Goal: Task Accomplishment & Management: Use online tool/utility

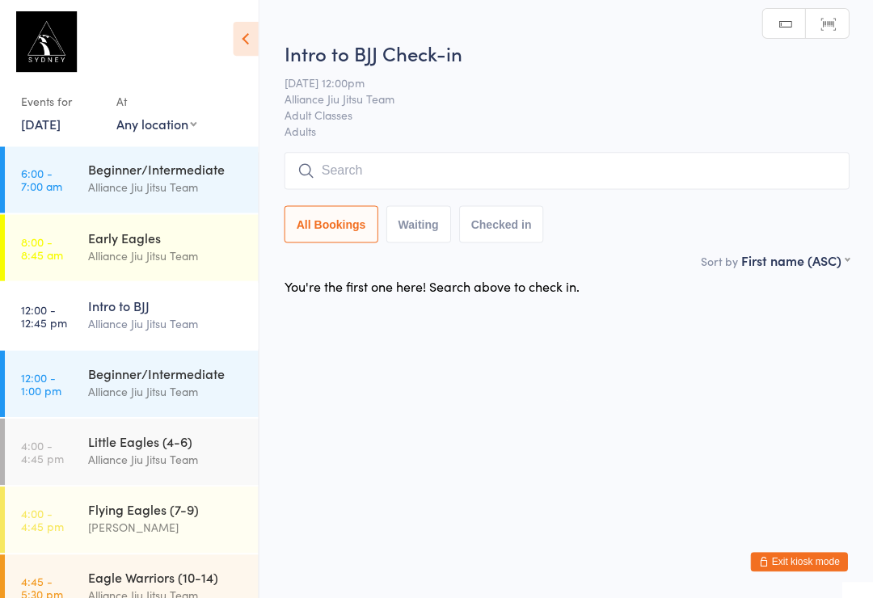
scroll to position [36, 0]
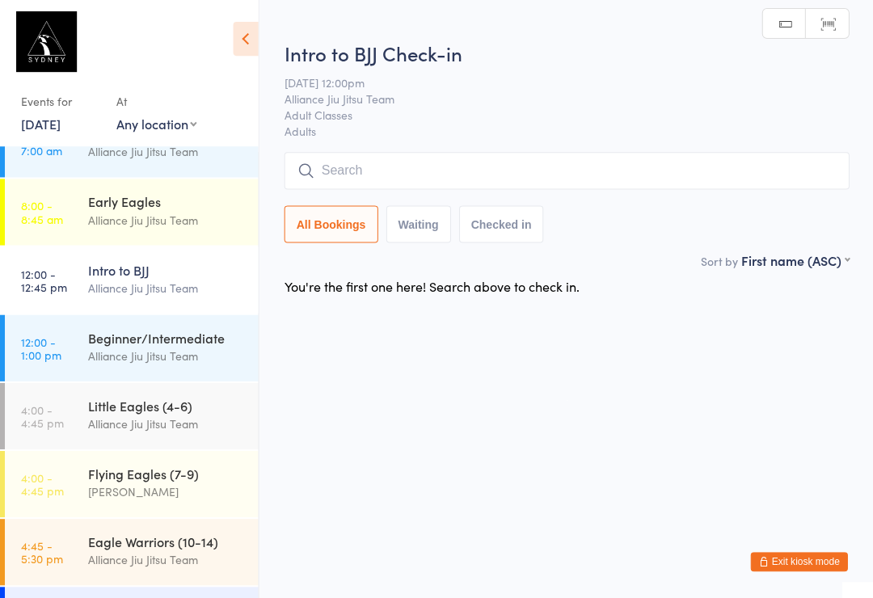
click at [75, 413] on link "4:00 - 4:45 pm Little Eagles (4-6) Alliance Jiu Jitsu Team" at bounding box center [131, 416] width 253 height 66
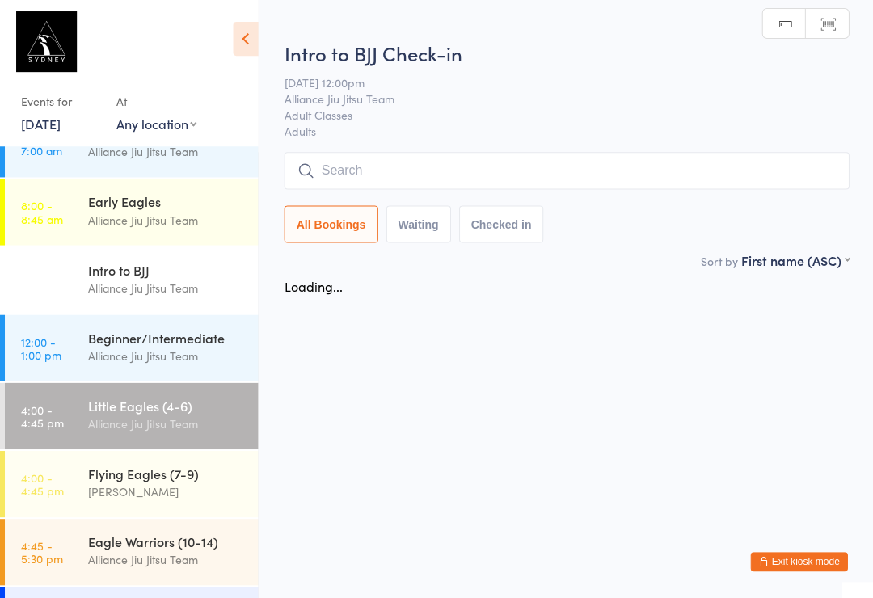
click at [95, 486] on div "[PERSON_NAME]" at bounding box center [166, 491] width 156 height 19
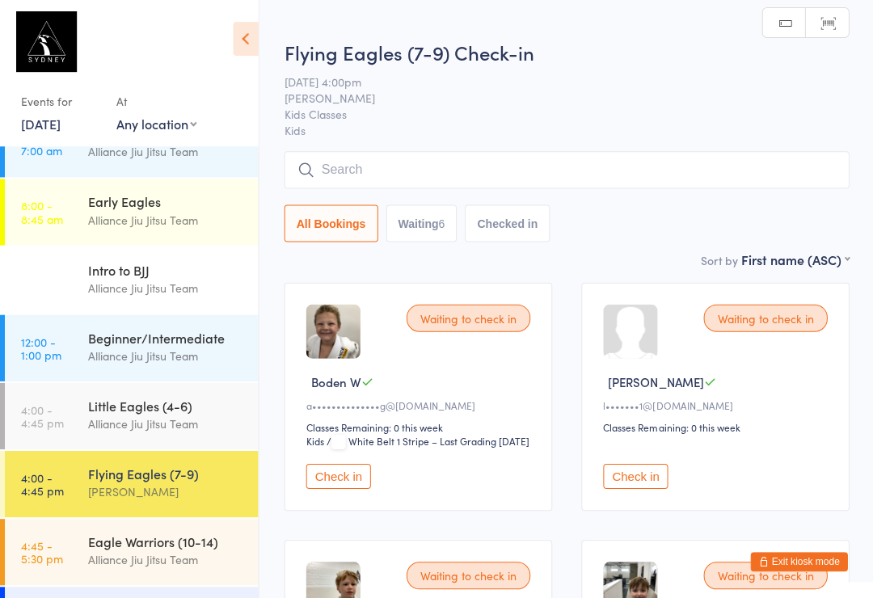
click at [337, 183] on input "search" at bounding box center [566, 170] width 564 height 37
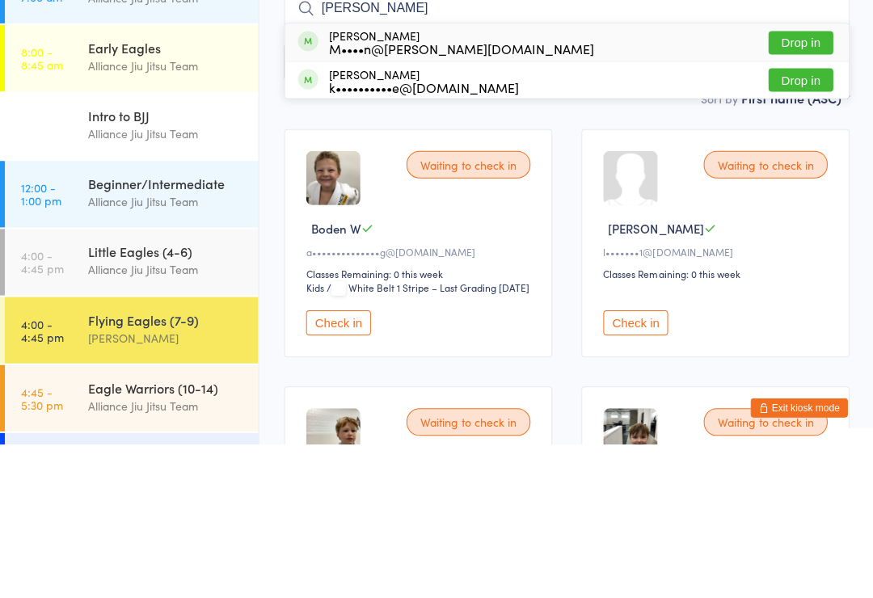
type input "[PERSON_NAME]"
click at [799, 185] on button "Drop in" at bounding box center [799, 196] width 65 height 23
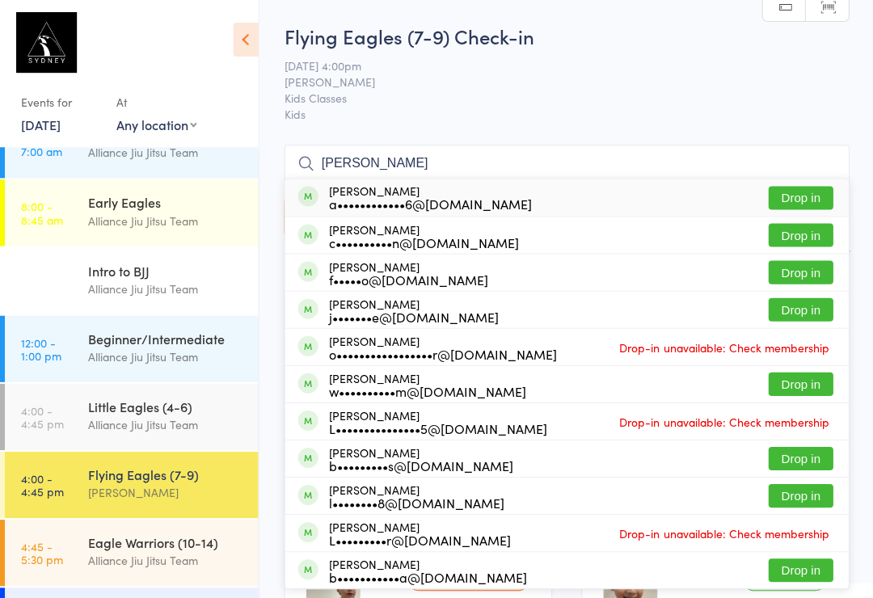
type input "[PERSON_NAME]"
click at [429, 198] on div "a••••••••••••6@[DOMAIN_NAME]" at bounding box center [429, 203] width 203 height 13
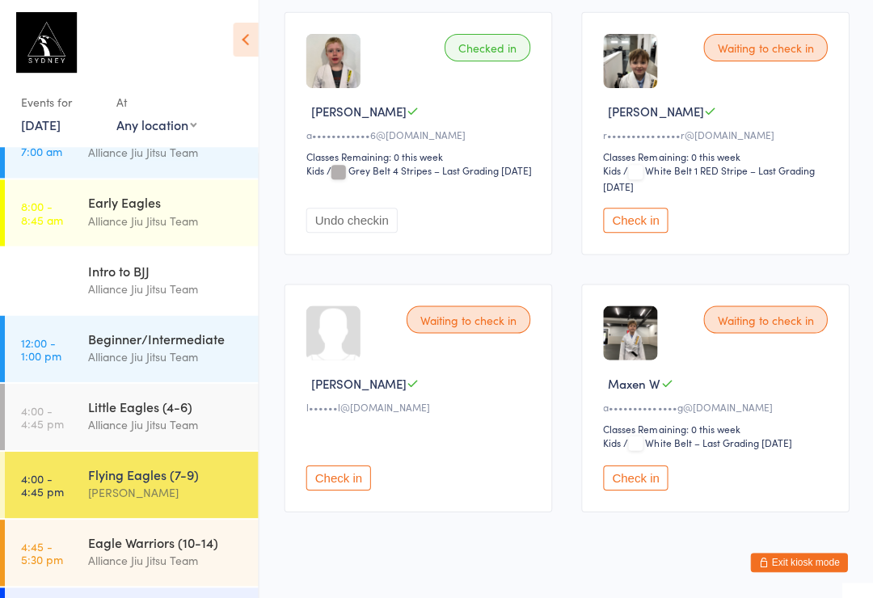
scroll to position [787, 0]
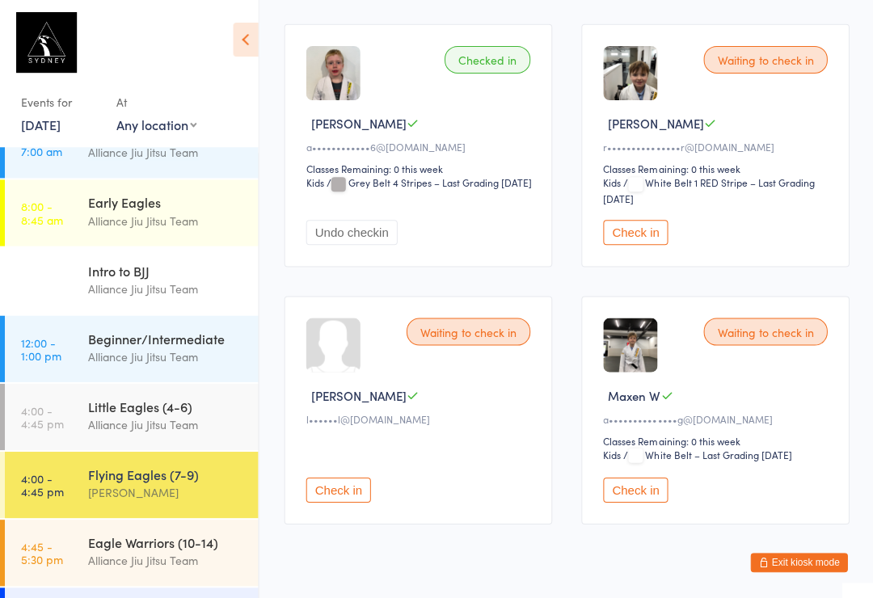
click at [207, 82] on div "Events for [DATE] [DATE] [DATE] Sun Mon Tue Wed Thu Fri Sat 40 28 29 30 01 02 0…" at bounding box center [129, 76] width 258 height 153
click at [138, 419] on div "Alliance Jiu Jitsu Team" at bounding box center [166, 424] width 156 height 19
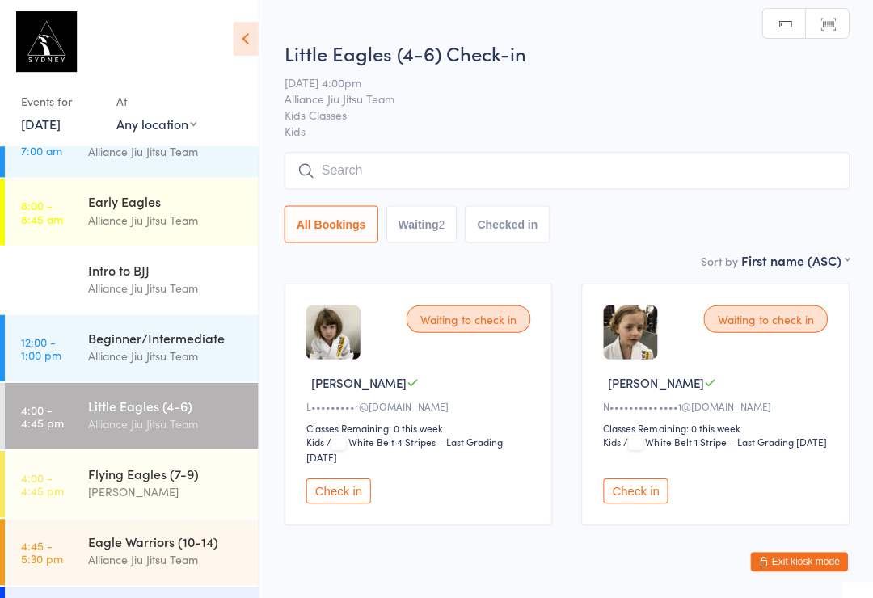
click at [514, 175] on input "search" at bounding box center [566, 171] width 564 height 37
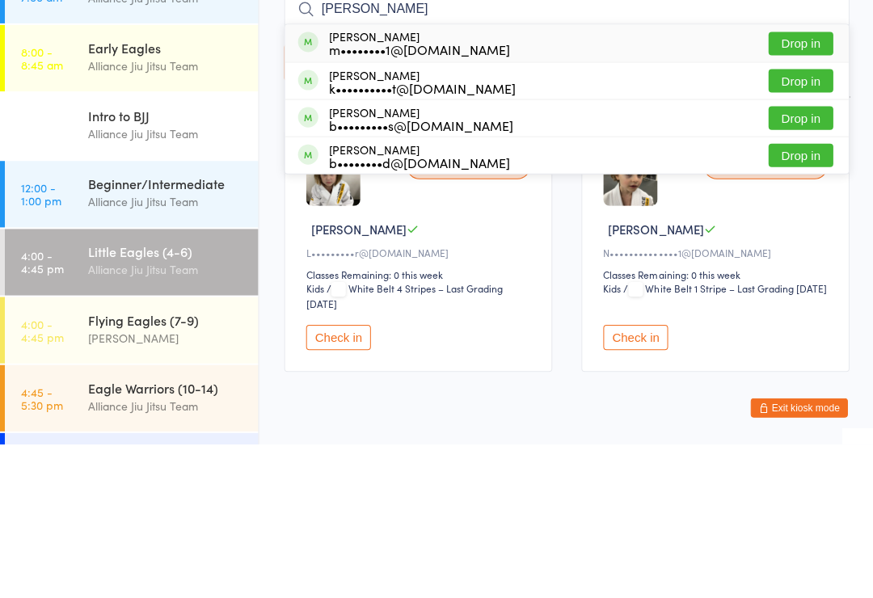
type input "[PERSON_NAME]"
click at [794, 223] on button "Drop in" at bounding box center [799, 234] width 65 height 23
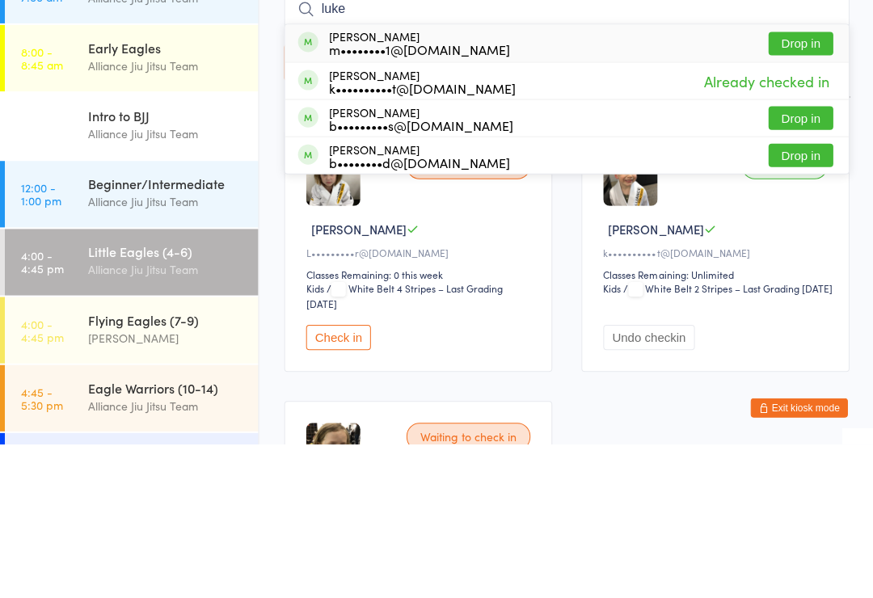
type input "luke"
click at [803, 186] on button "Drop in" at bounding box center [799, 197] width 65 height 23
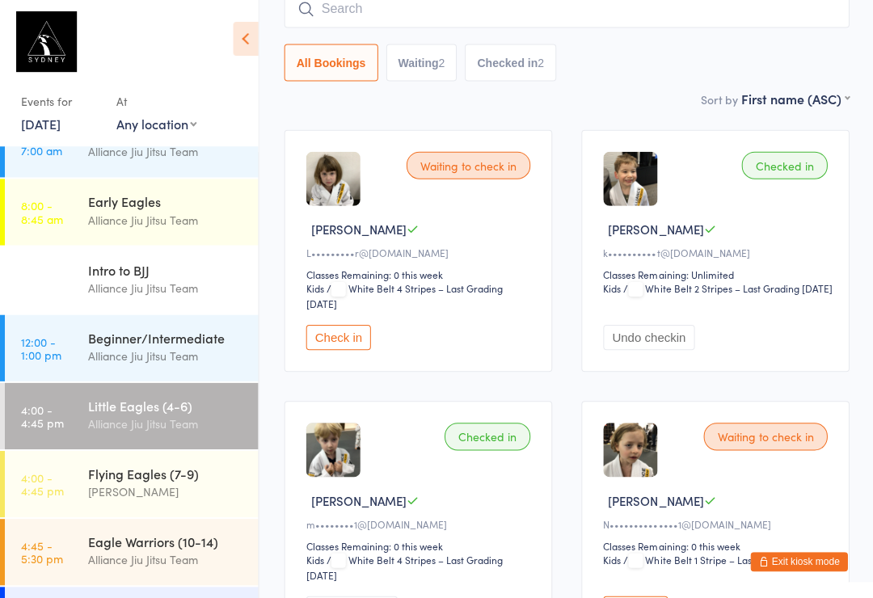
scroll to position [154, 0]
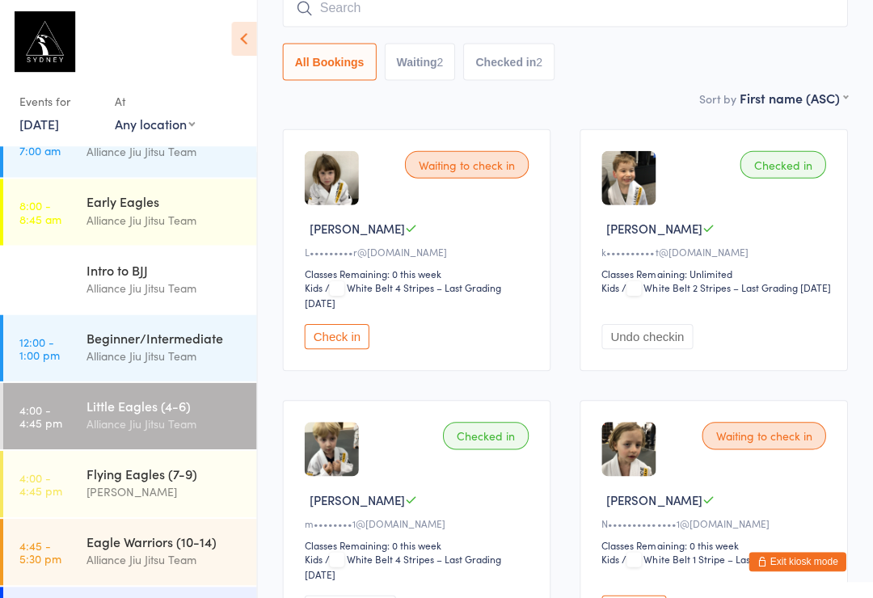
click at [356, 6] on input "search" at bounding box center [566, 8] width 564 height 37
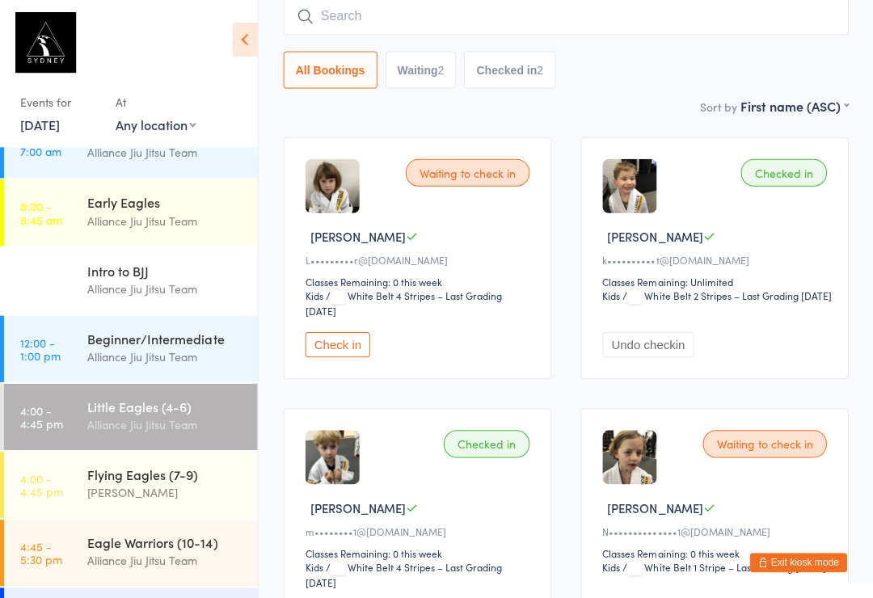
scroll to position [146, 0]
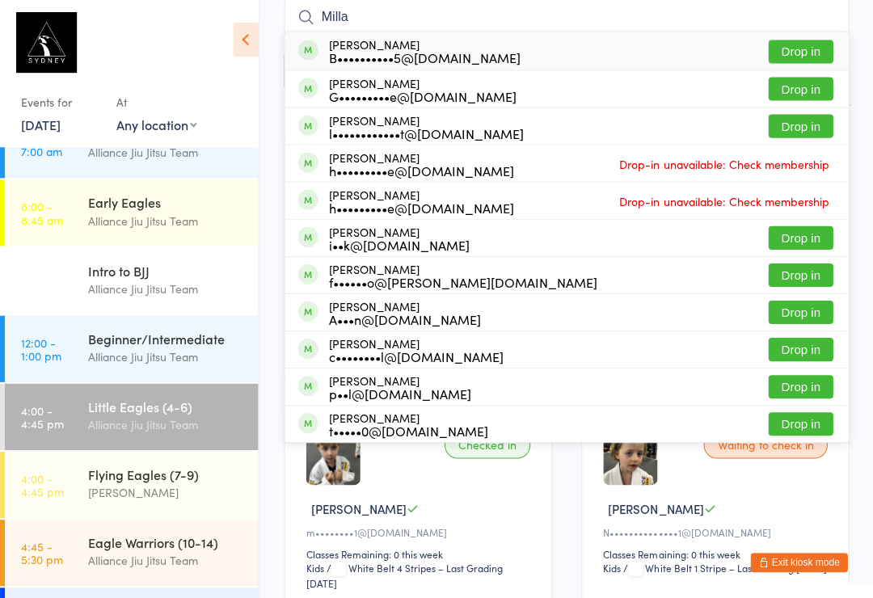
type input "Milla"
click at [386, 51] on div "B••••••••••5@[DOMAIN_NAME]" at bounding box center [424, 57] width 192 height 13
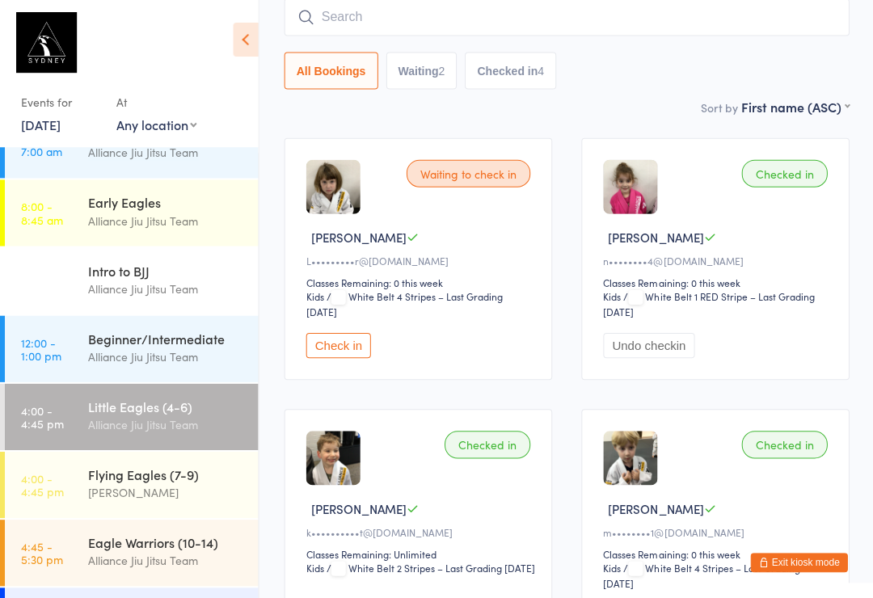
click at [341, 18] on input "search" at bounding box center [566, 16] width 564 height 37
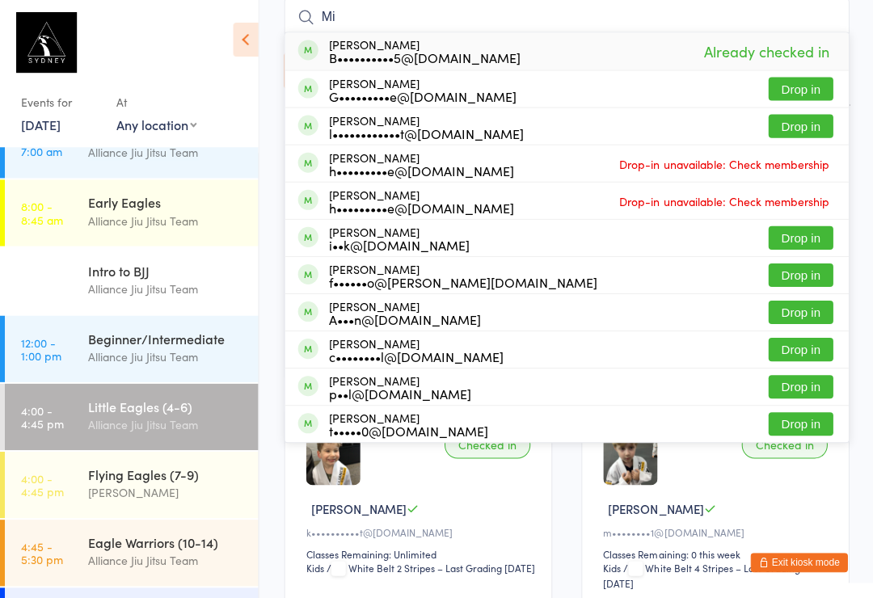
type input "M"
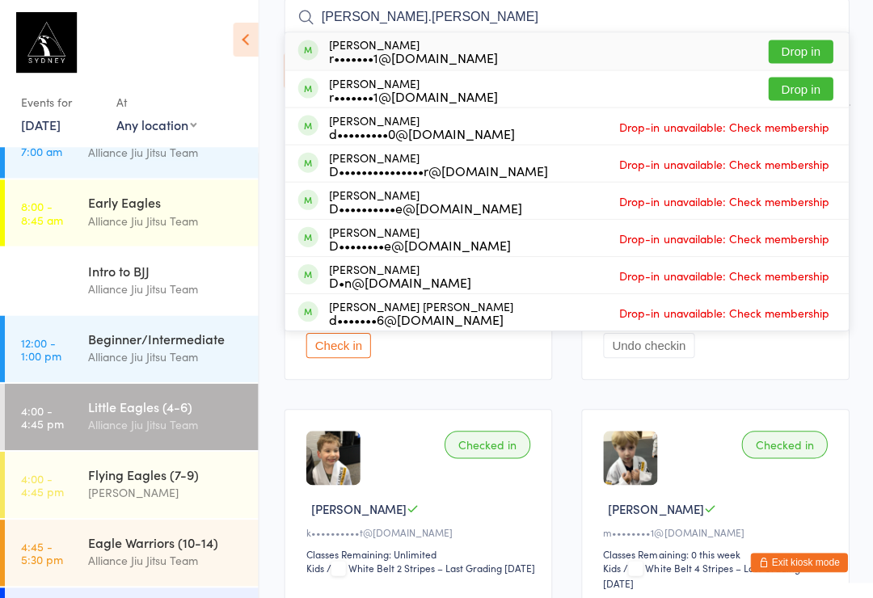
type input "[PERSON_NAME].[PERSON_NAME]"
click at [436, 51] on div "r•••••••1@[DOMAIN_NAME]" at bounding box center [412, 57] width 169 height 13
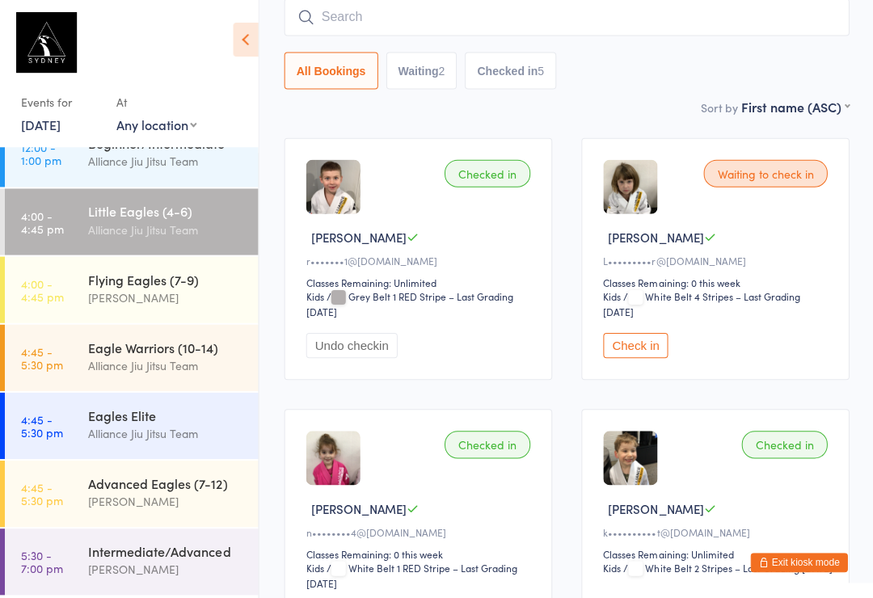
scroll to position [259, 0]
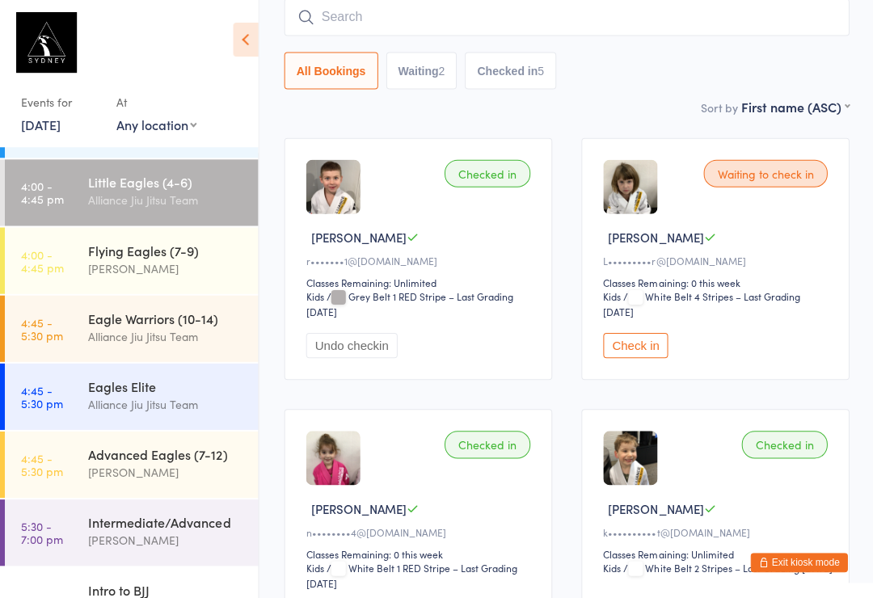
click at [141, 196] on div "Alliance Jiu Jitsu Team" at bounding box center [166, 200] width 156 height 19
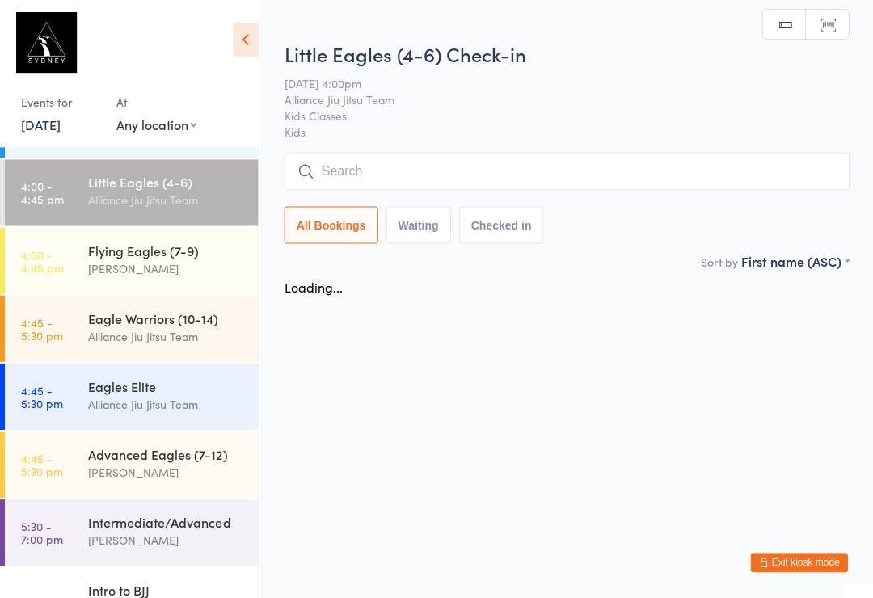
scroll to position [0, 0]
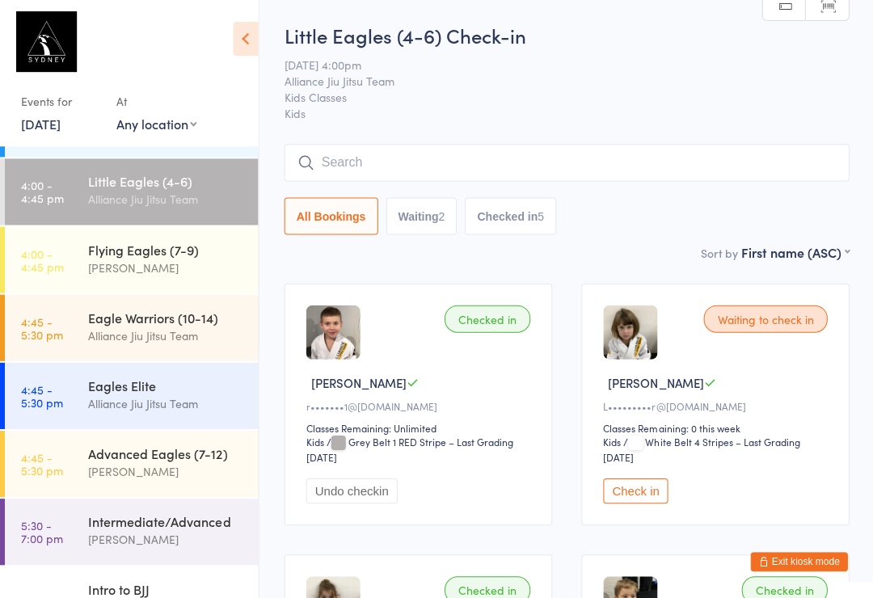
click at [567, 164] on input "search" at bounding box center [566, 163] width 564 height 37
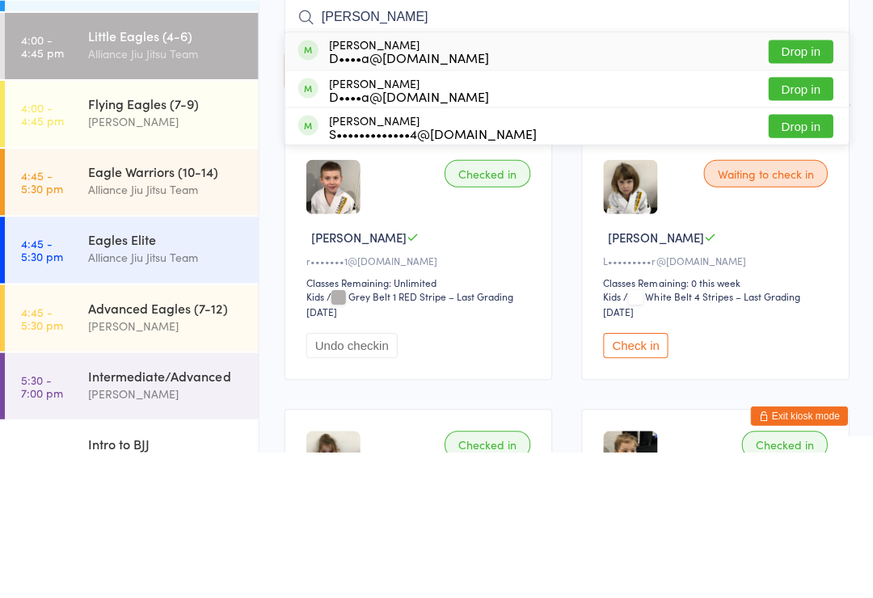
type input "[PERSON_NAME]"
click at [797, 186] on button "Drop in" at bounding box center [799, 197] width 65 height 23
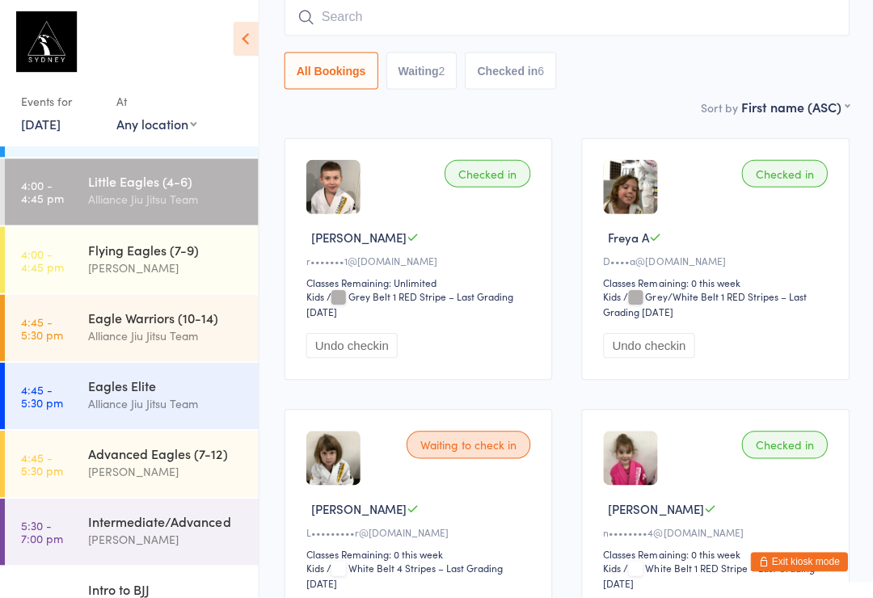
click at [470, 2] on input "search" at bounding box center [566, 17] width 564 height 37
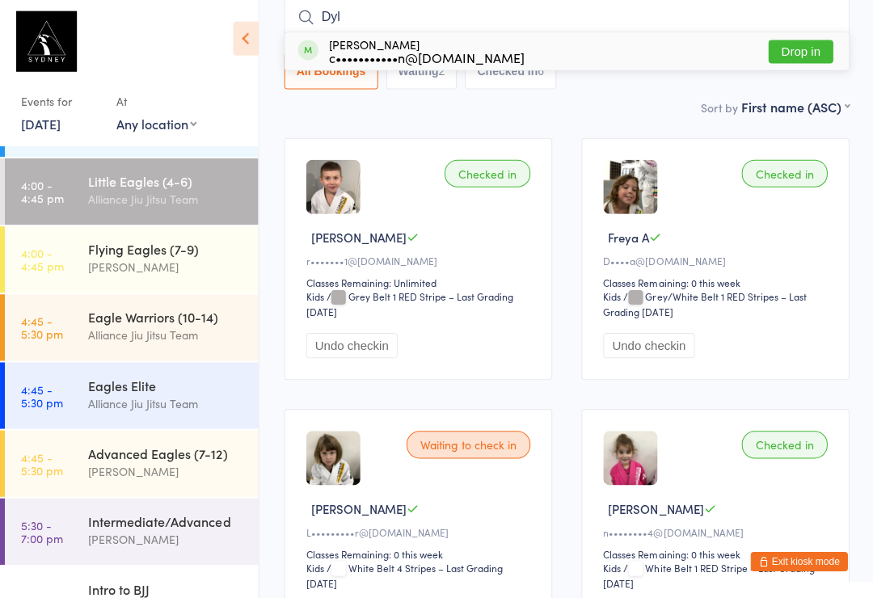
type input "Dyl"
click at [792, 54] on button "Drop in" at bounding box center [799, 52] width 65 height 23
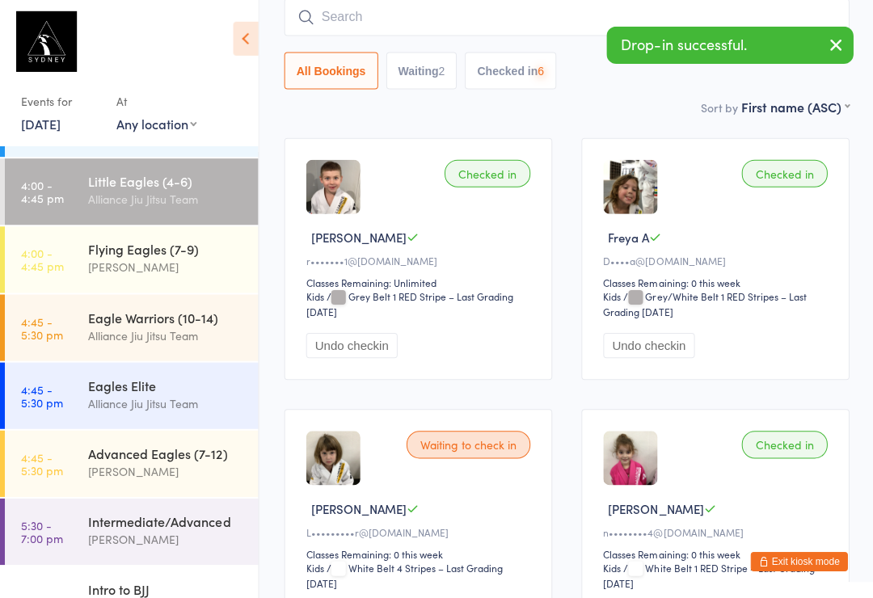
scroll to position [145, 0]
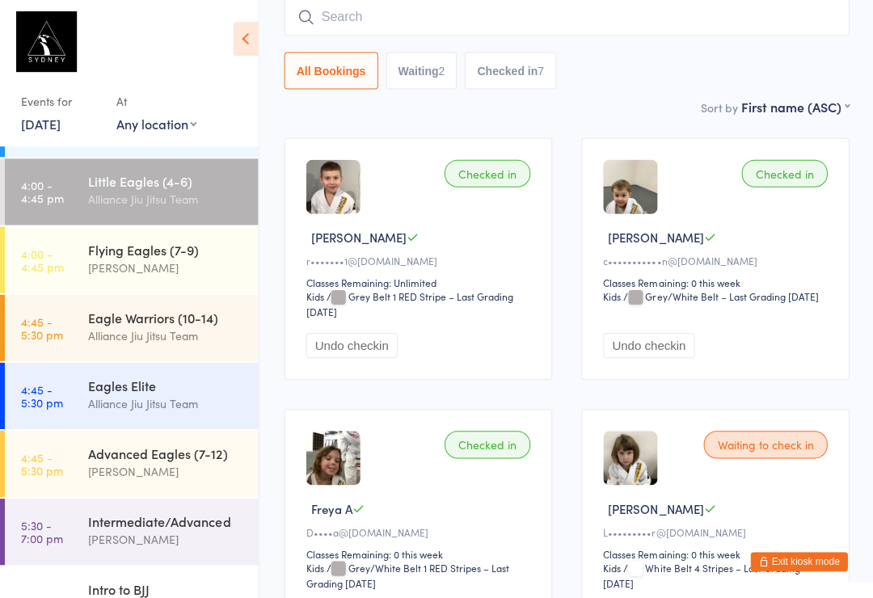
click at [55, 255] on time "4:00 - 4:45 pm" at bounding box center [42, 260] width 43 height 26
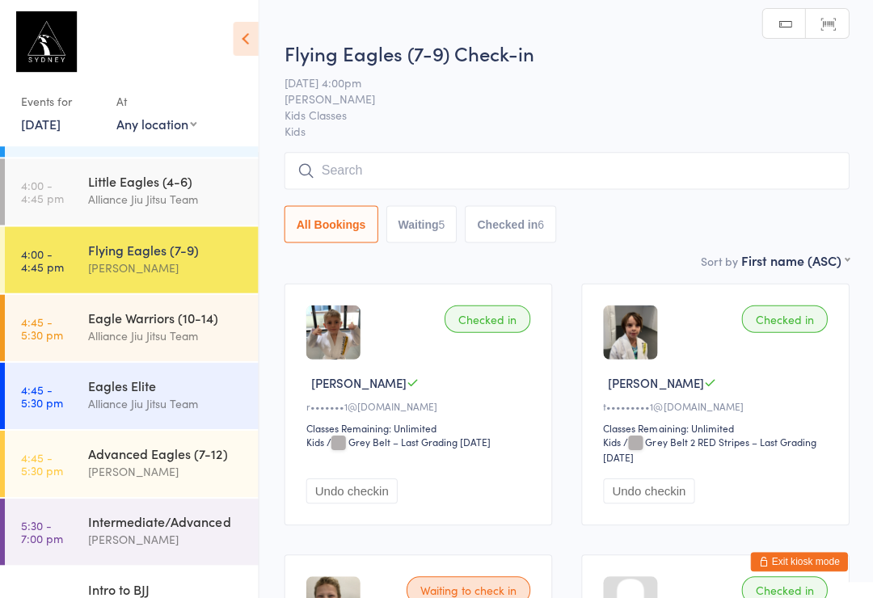
click at [436, 175] on input "search" at bounding box center [566, 171] width 564 height 37
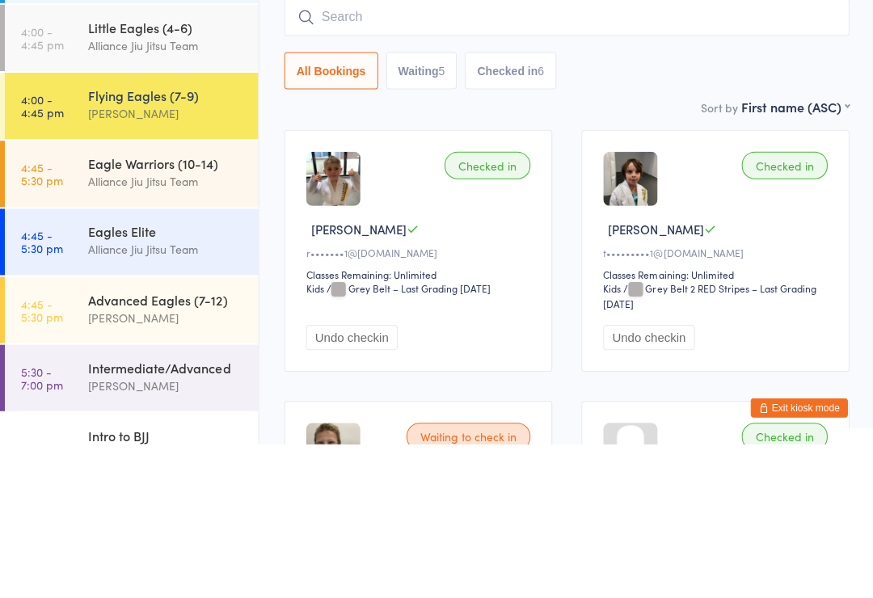
type input "E"
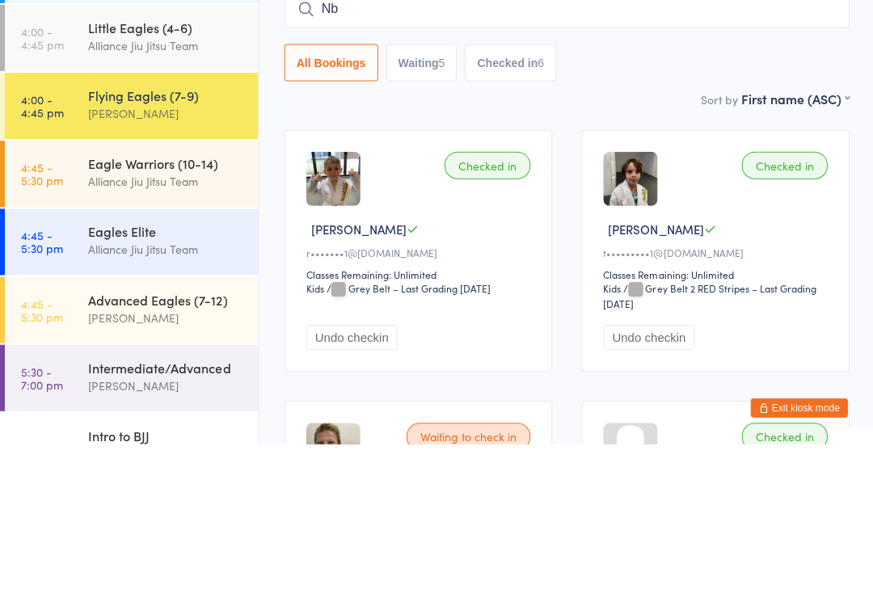
type input "N"
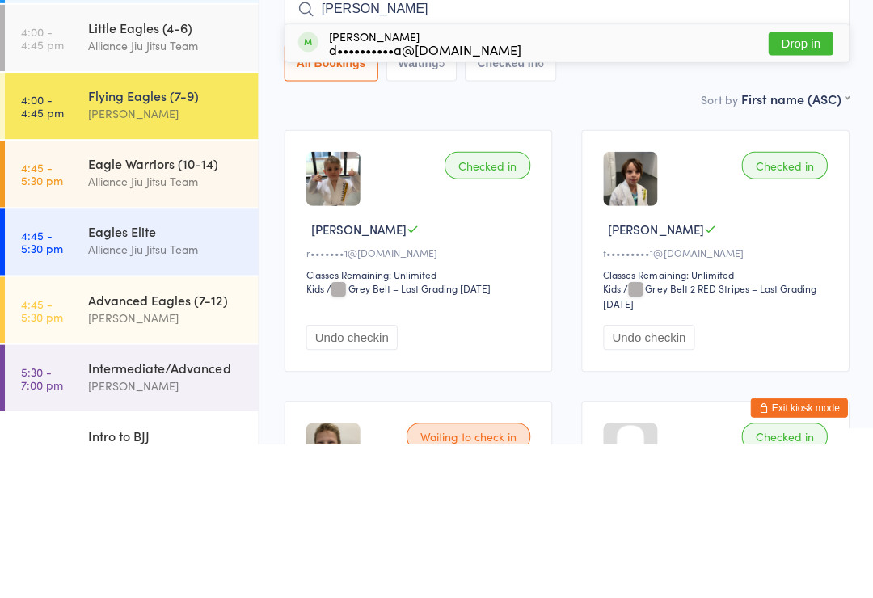
type input "[PERSON_NAME]"
click at [802, 186] on button "Drop in" at bounding box center [799, 197] width 65 height 23
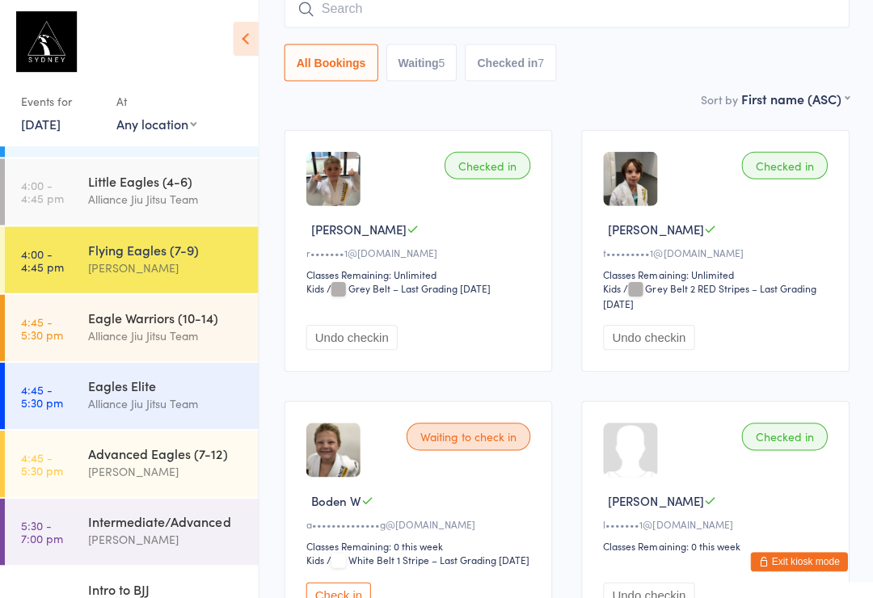
click at [463, 436] on div "Waiting to check in" at bounding box center [468, 436] width 124 height 27
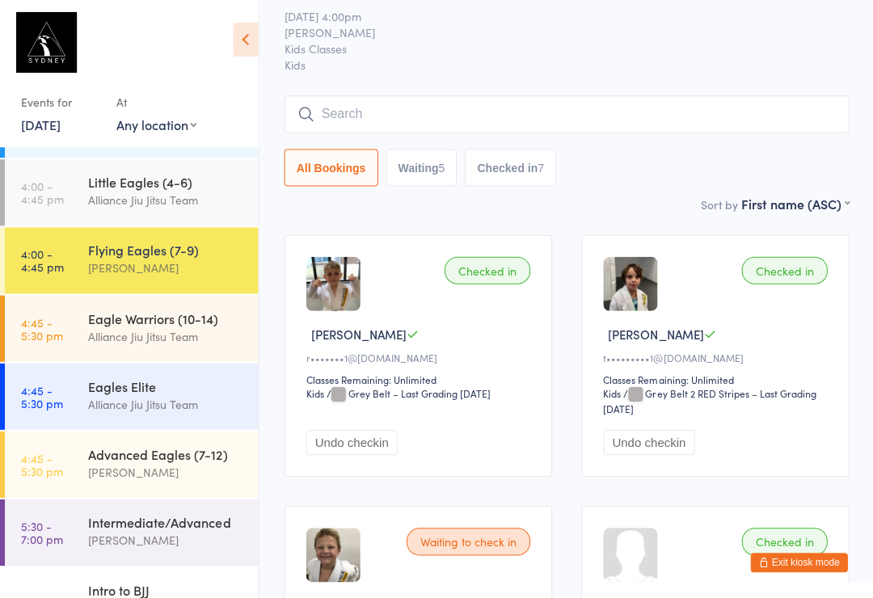
scroll to position [55, 0]
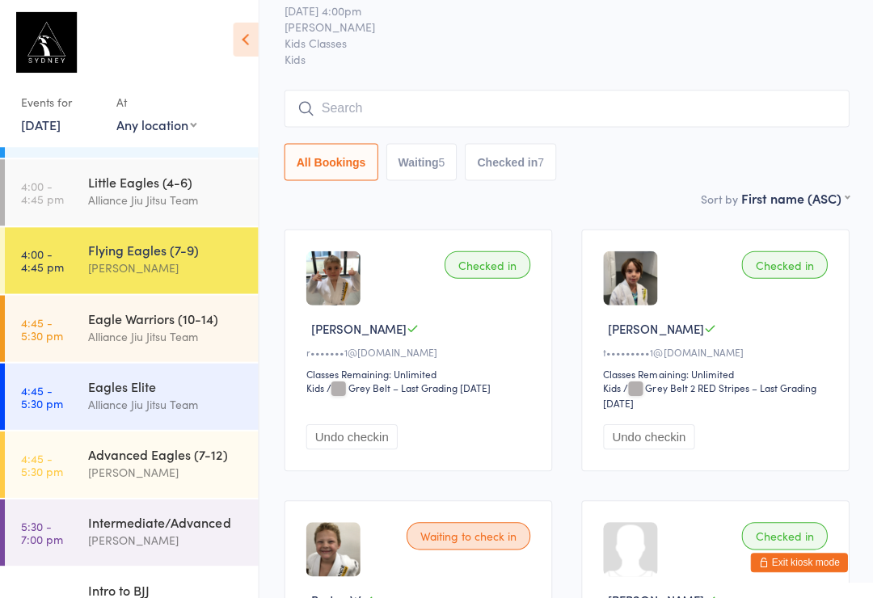
click at [402, 116] on input "search" at bounding box center [566, 107] width 564 height 37
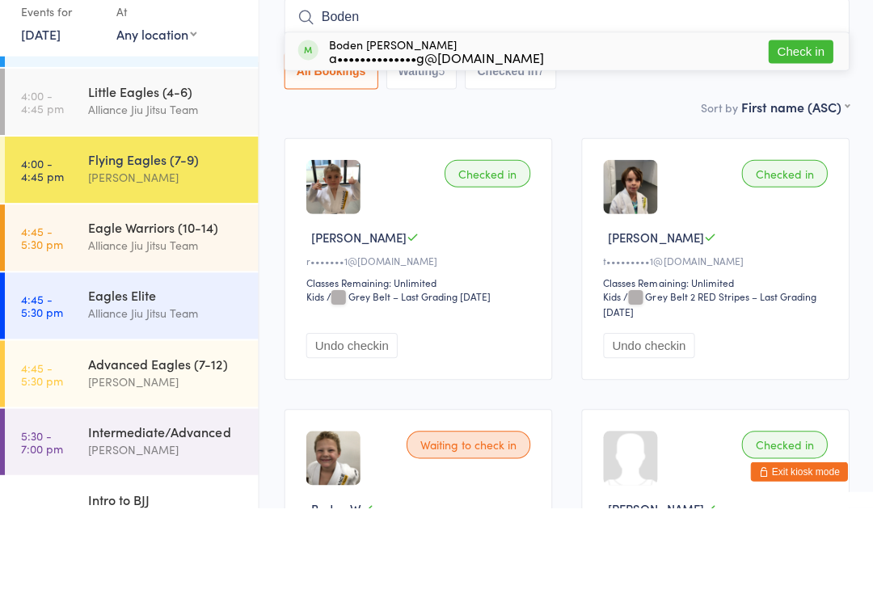
type input "Boden"
click at [399, 124] on div "Boden [PERSON_NAME] a••••••••••••••g@[DOMAIN_NAME] Check in" at bounding box center [565, 142] width 563 height 37
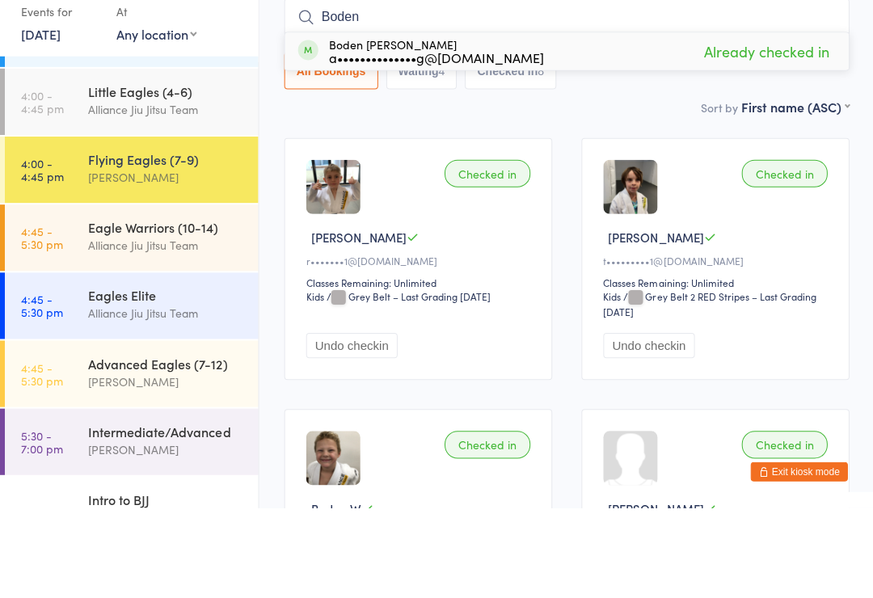
type input "Boden"
click at [788, 129] on span "Already checked in" at bounding box center [764, 143] width 133 height 28
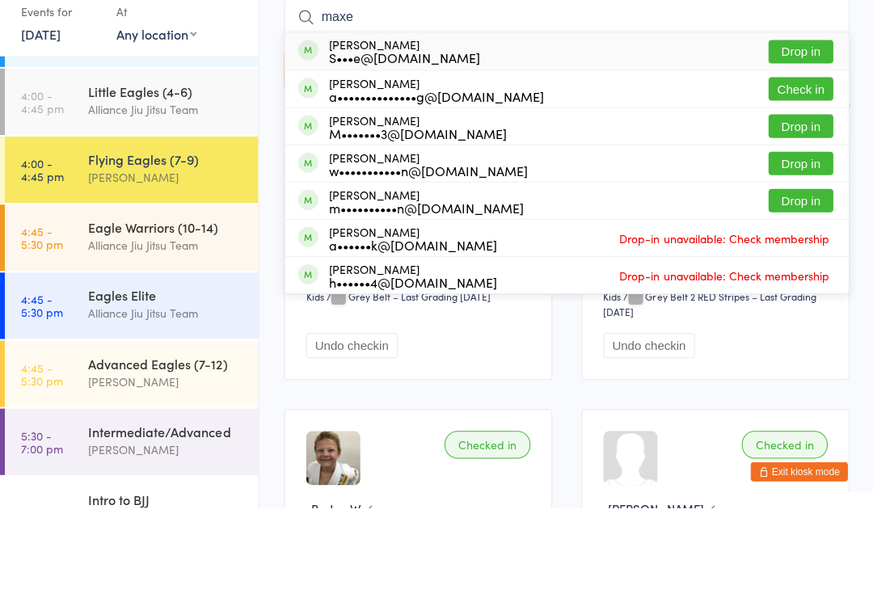
type input "maxe"
click at [345, 167] on div "[PERSON_NAME] a••••••••••••••g@[DOMAIN_NAME]" at bounding box center [435, 180] width 215 height 26
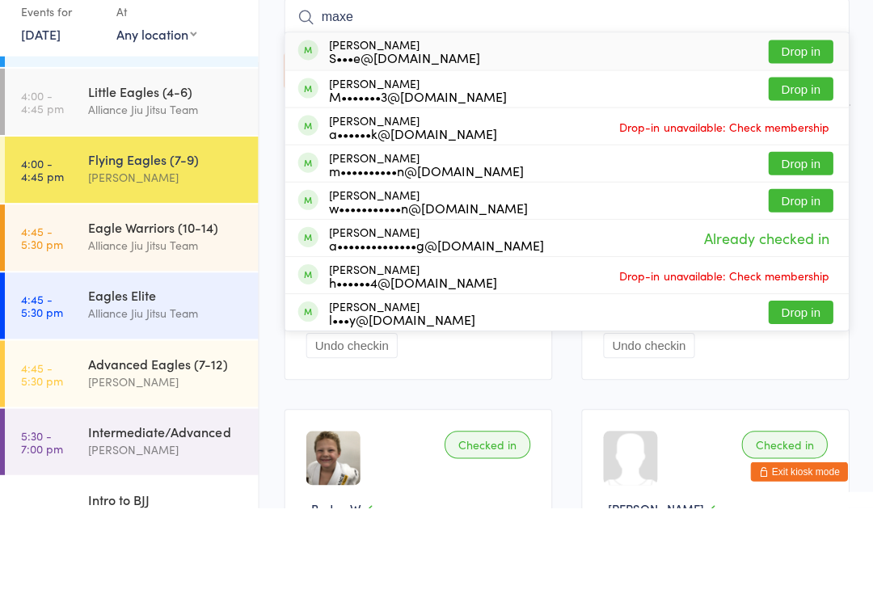
type input "maxen"
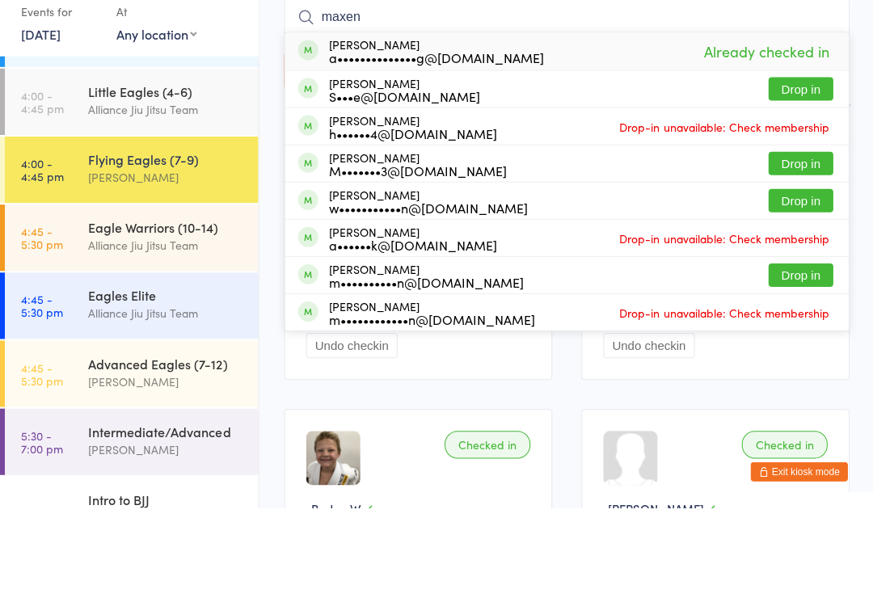
click at [255, 159] on div "Little Eagles (4-6) Alliance Jiu Jitsu Team" at bounding box center [173, 191] width 170 height 64
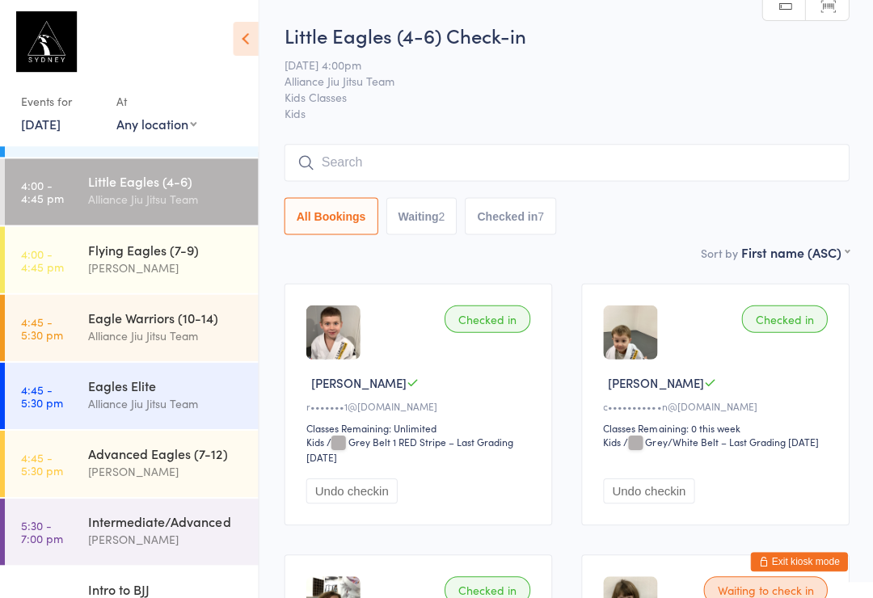
click at [319, 163] on input "search" at bounding box center [566, 163] width 564 height 37
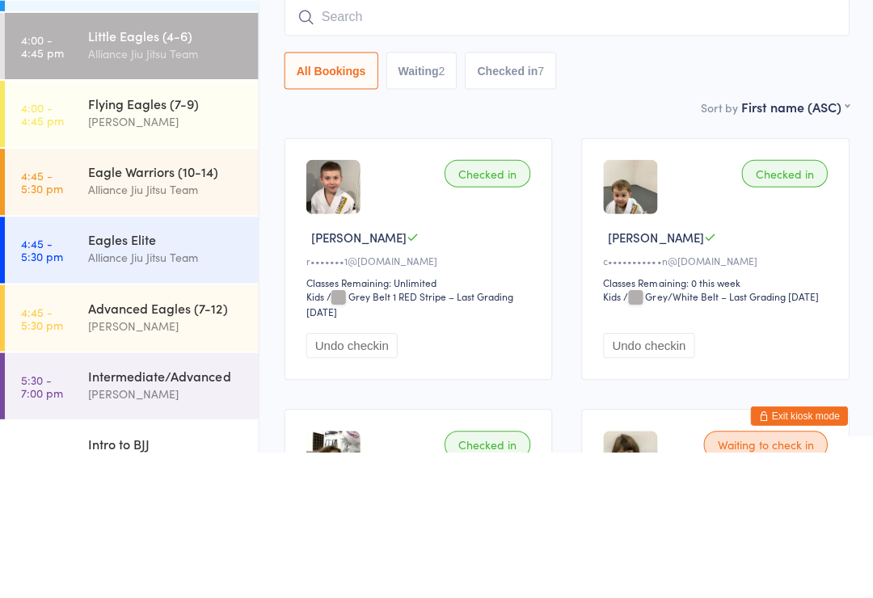
click at [334, 305] on img at bounding box center [332, 332] width 54 height 54
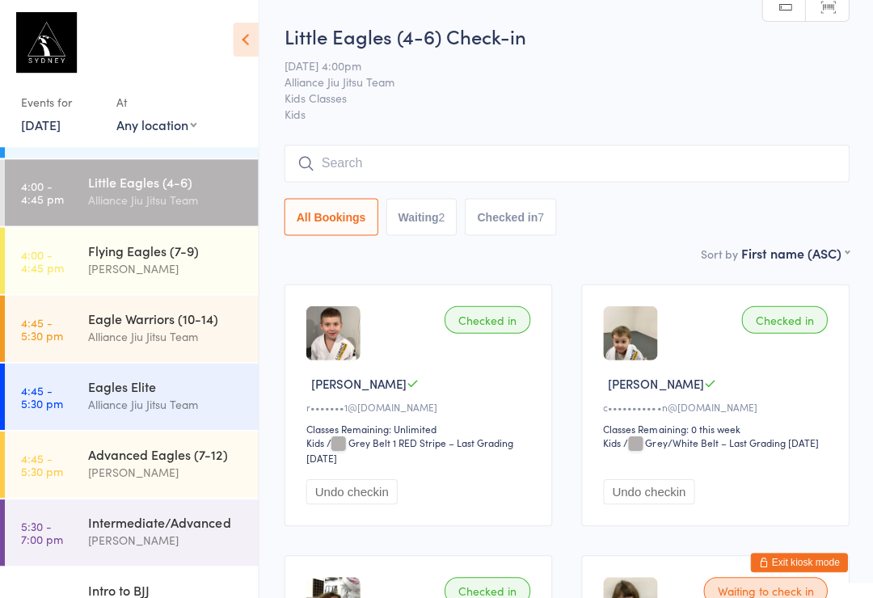
click at [176, 265] on div "[PERSON_NAME]" at bounding box center [166, 268] width 156 height 19
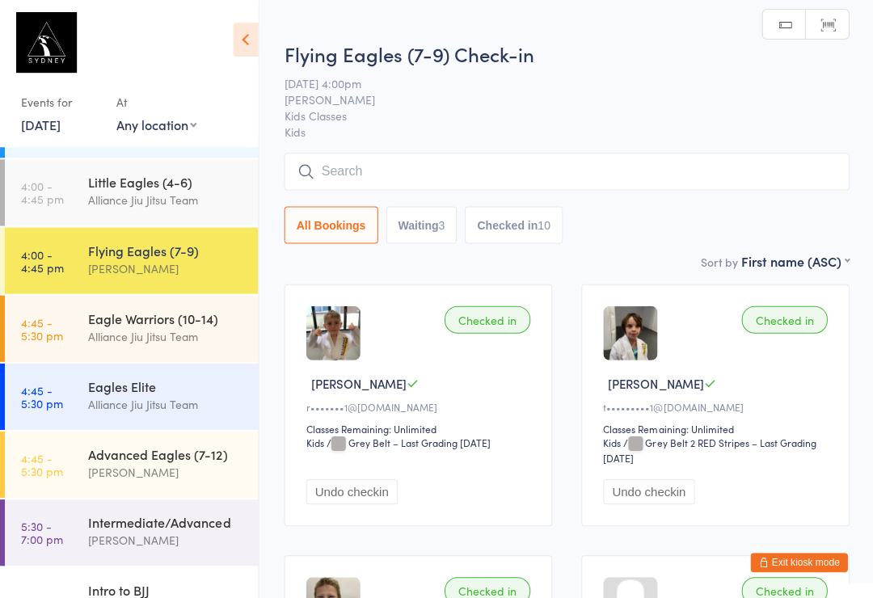
click at [705, 169] on input "search" at bounding box center [566, 171] width 564 height 37
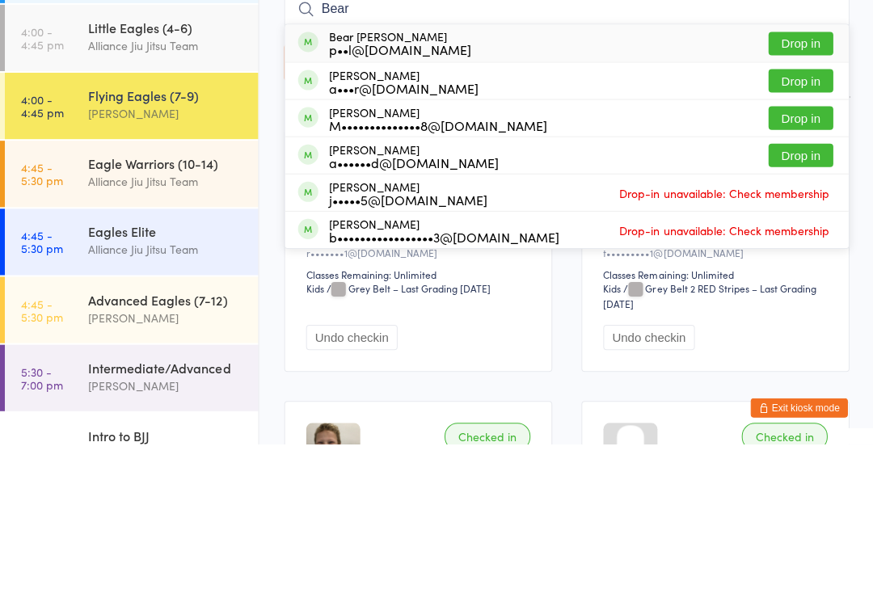
type input "Bear"
click at [807, 186] on button "Drop in" at bounding box center [799, 197] width 65 height 23
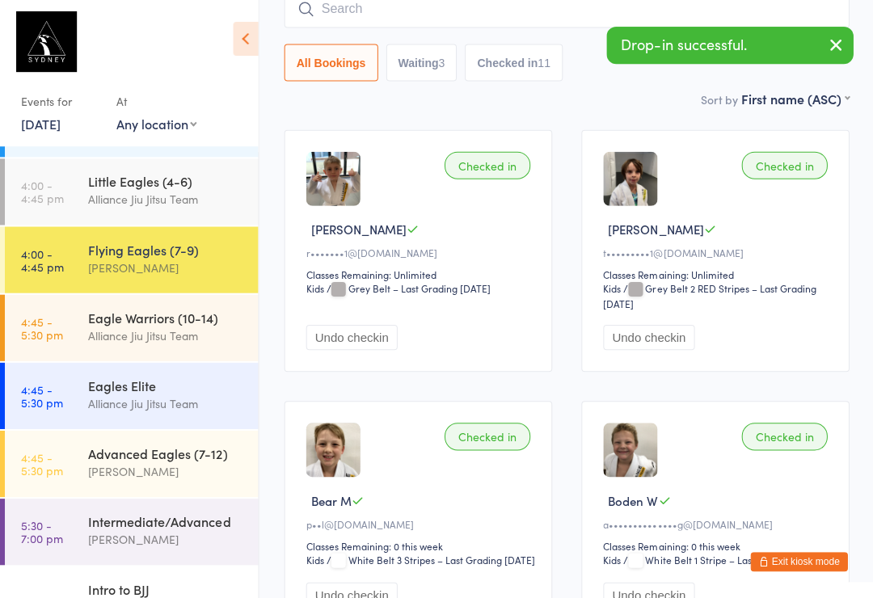
click at [498, 21] on input "search" at bounding box center [566, 9] width 564 height 37
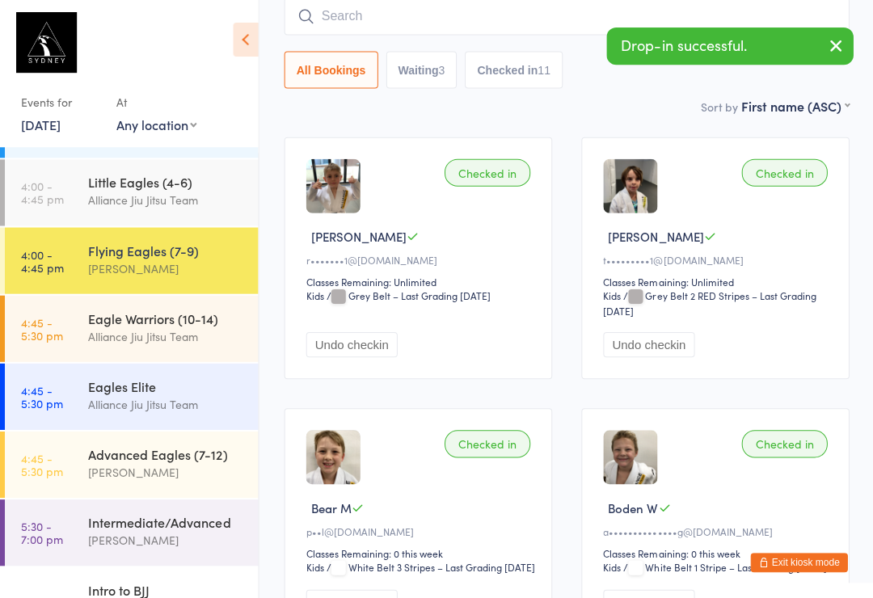
scroll to position [146, 0]
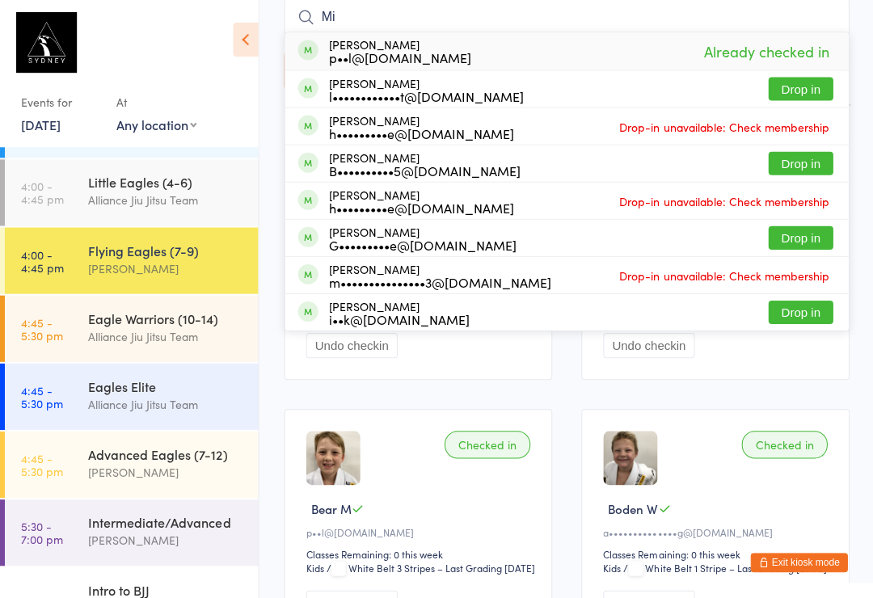
type input "M"
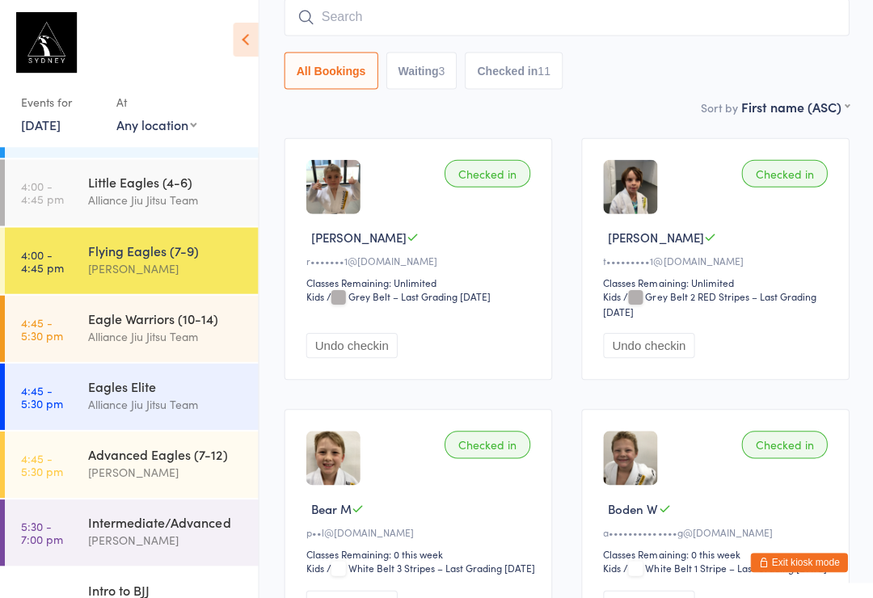
scroll to position [145, 0]
